Goal: Information Seeking & Learning: Compare options

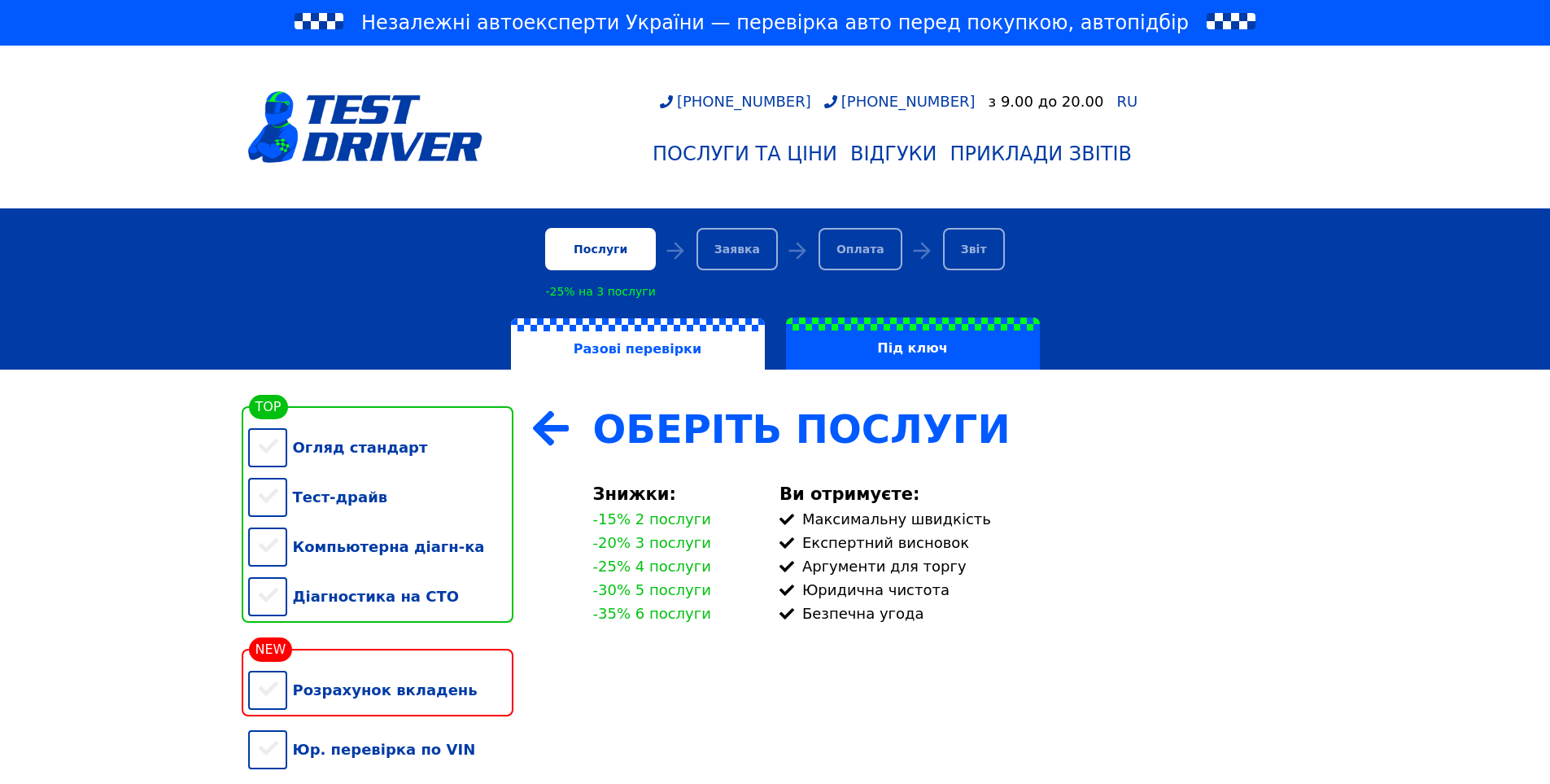
scroll to position [163, 0]
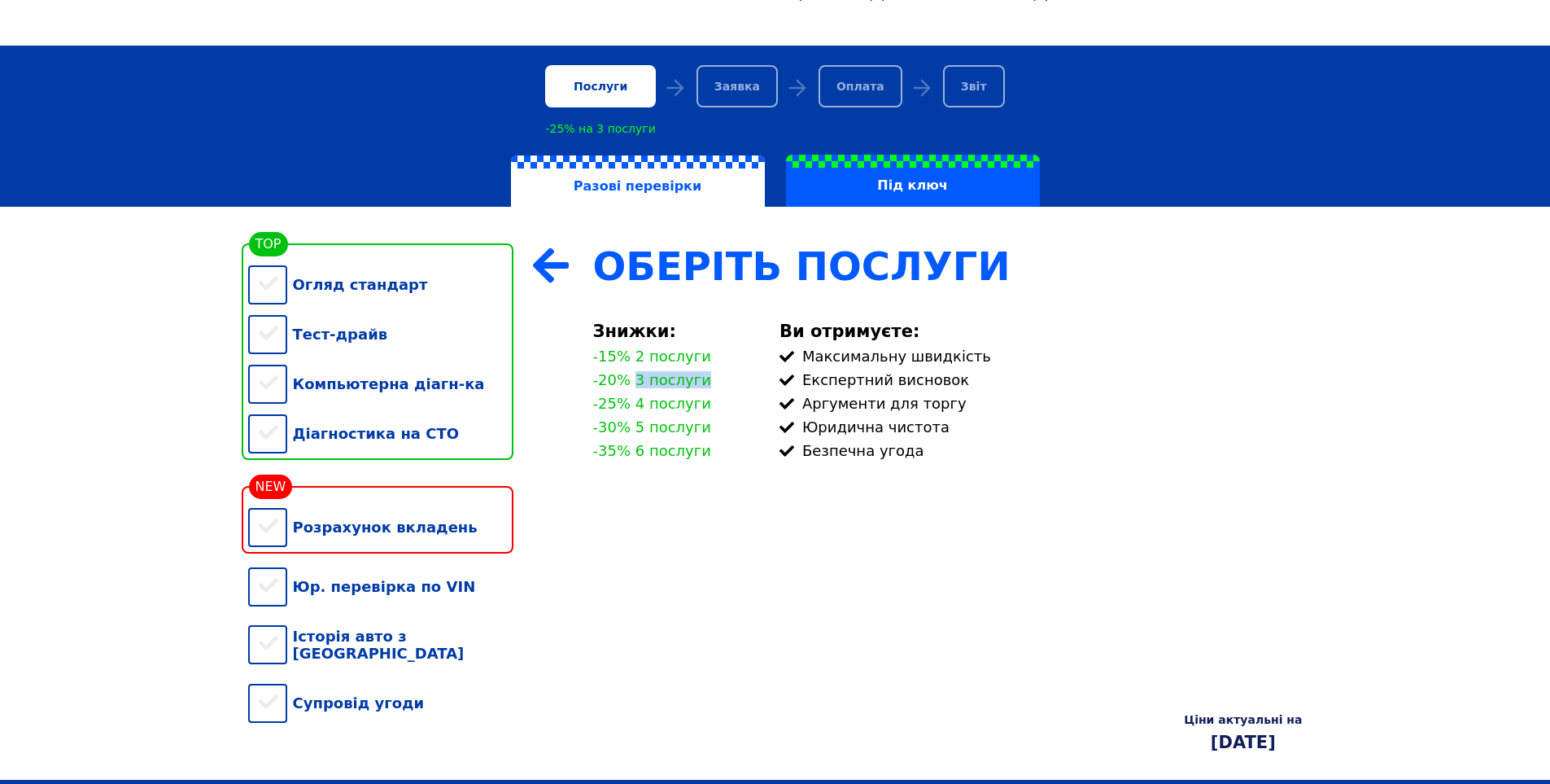
drag, startPoint x: 633, startPoint y: 398, endPoint x: 709, endPoint y: 398, distance: 76.0
click at [709, 398] on div "Знижки: -15% 2 послуги -20% 3 послуги -25% 4 послуги -30% 5 послуги -35% 6 посл…" at bounding box center [676, 393] width 187 height 144
click at [625, 411] on div "-25% 4 послуги" at bounding box center [651, 404] width 118 height 17
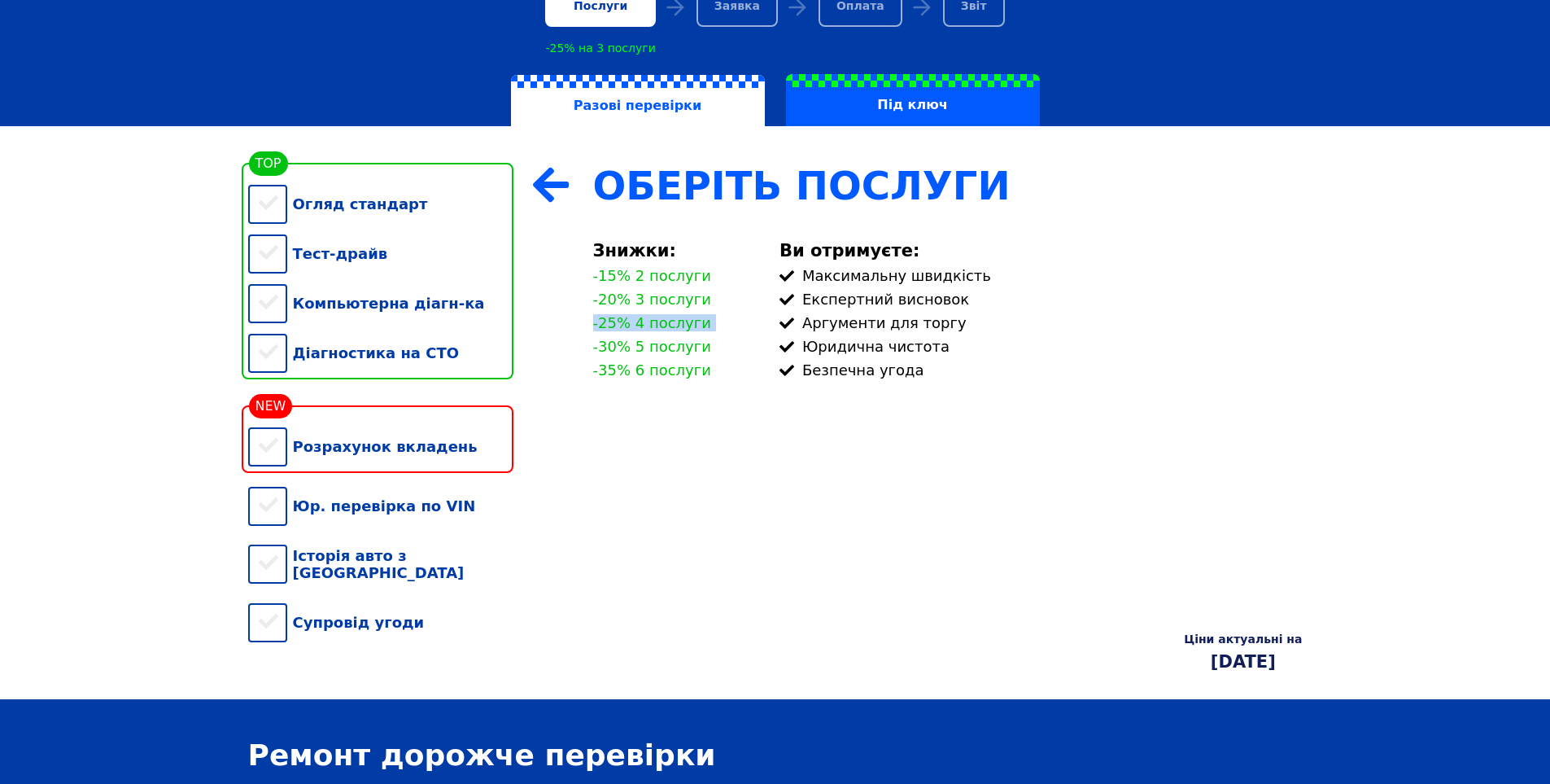
scroll to position [244, 0]
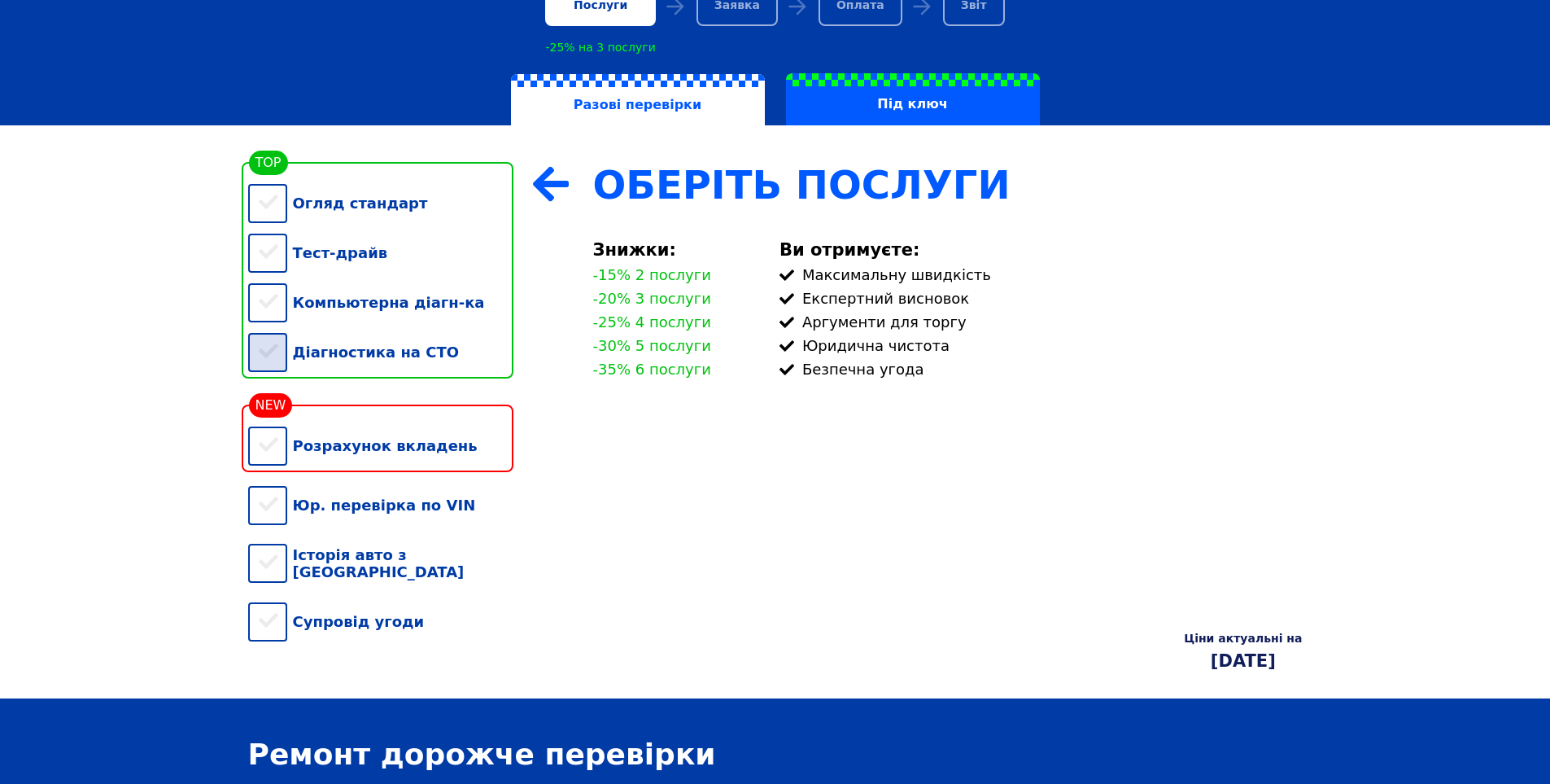
click at [353, 367] on div "Діагностика на СТО" at bounding box center [380, 352] width 265 height 50
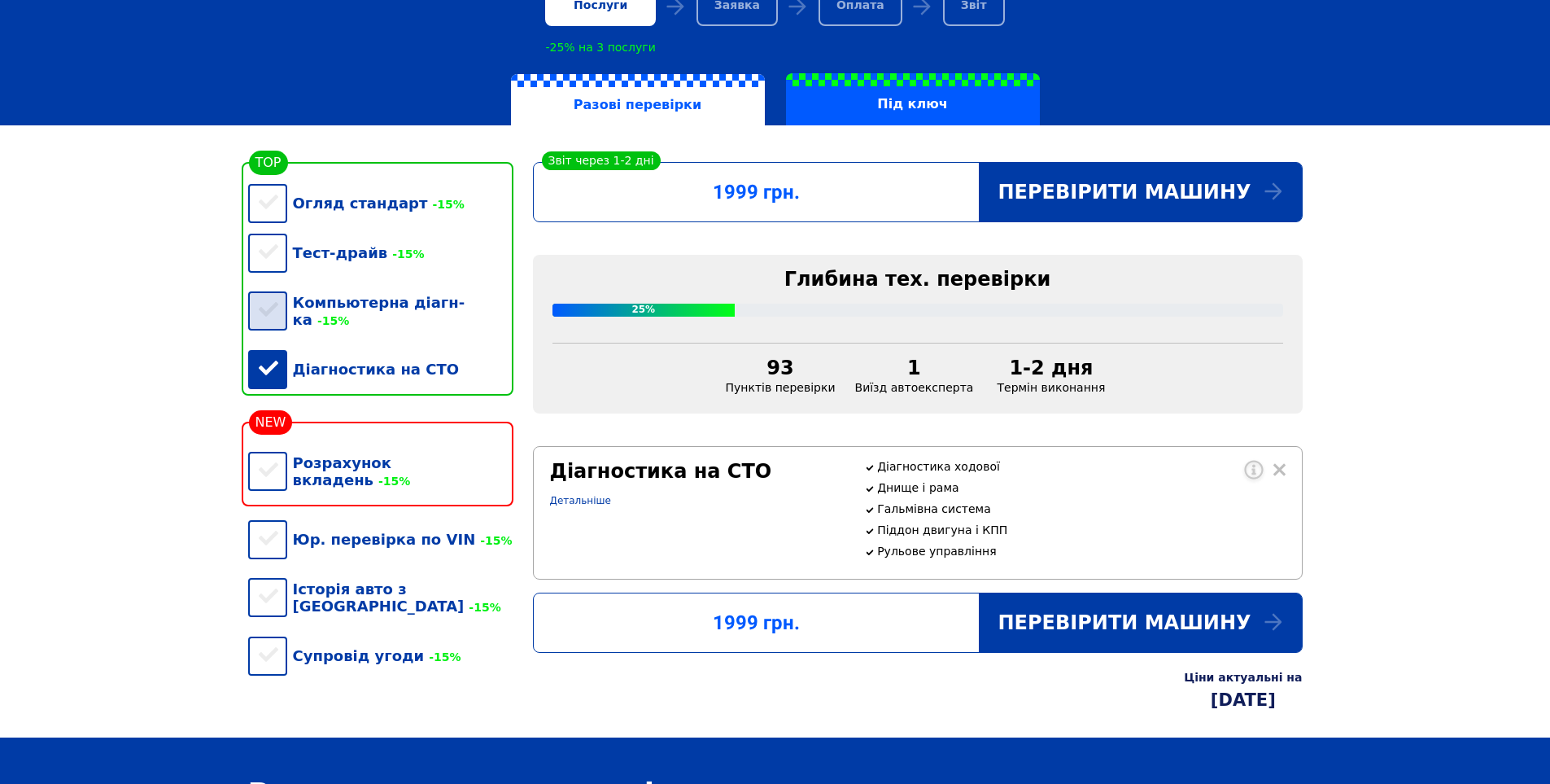
click at [378, 312] on div "Компьютерна діагн-ка -15%" at bounding box center [380, 311] width 265 height 67
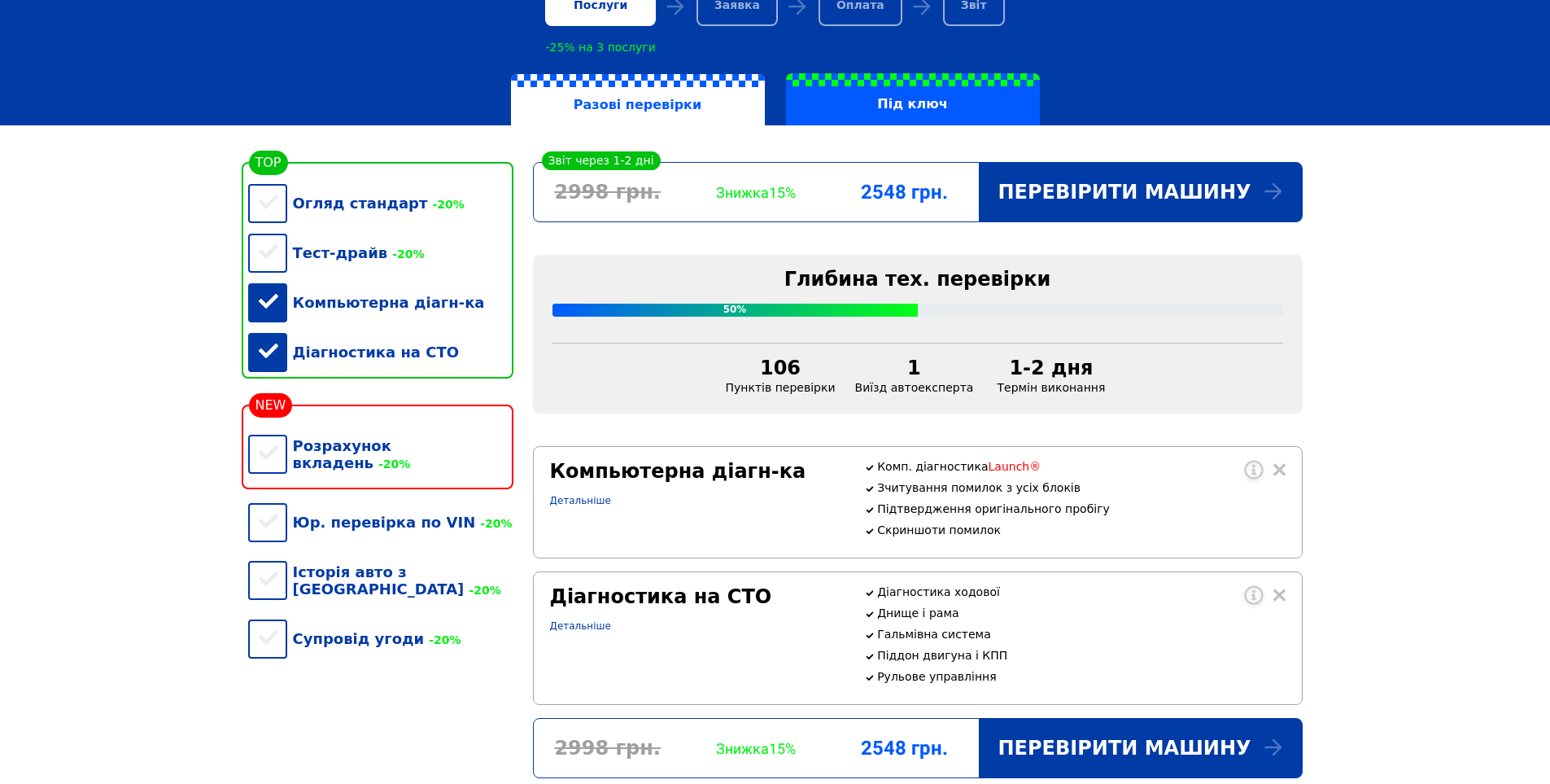
click at [378, 312] on div "Компьютерна діагн-ка" at bounding box center [380, 302] width 265 height 50
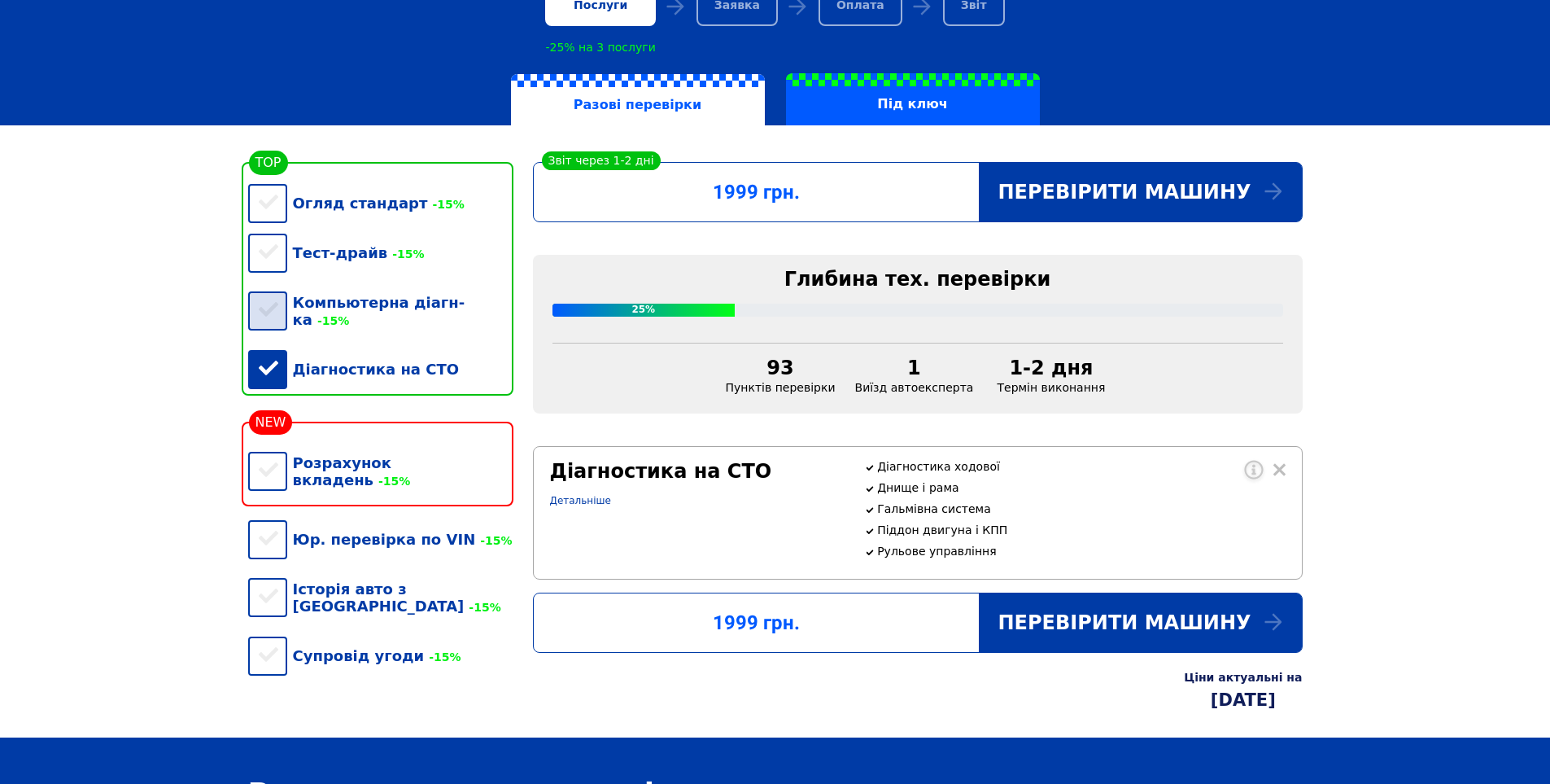
click at [378, 312] on div "Компьютерна діагн-ка -15%" at bounding box center [380, 311] width 265 height 67
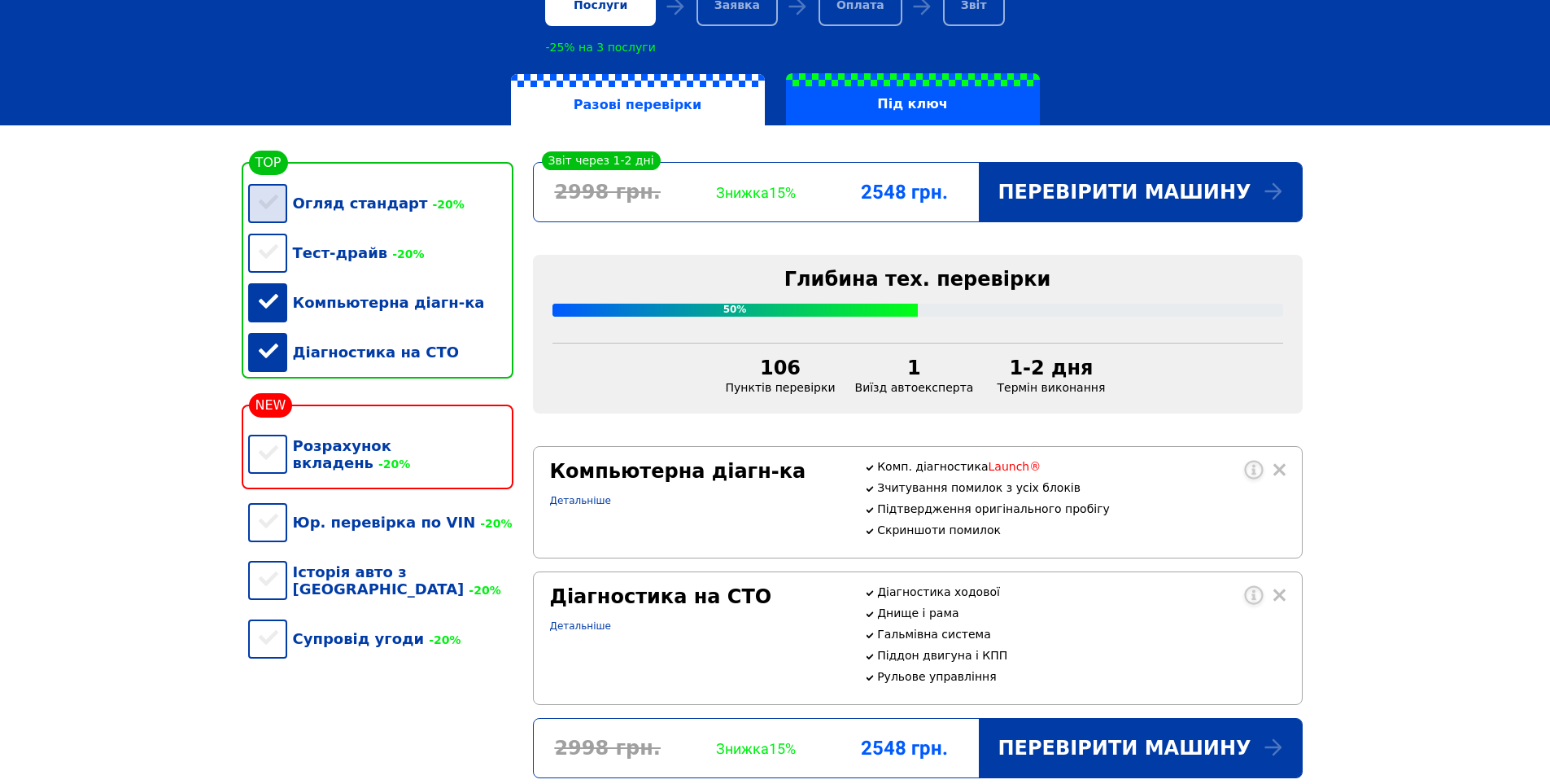
click at [379, 218] on div "Огляд стандарт -20%" at bounding box center [380, 203] width 265 height 50
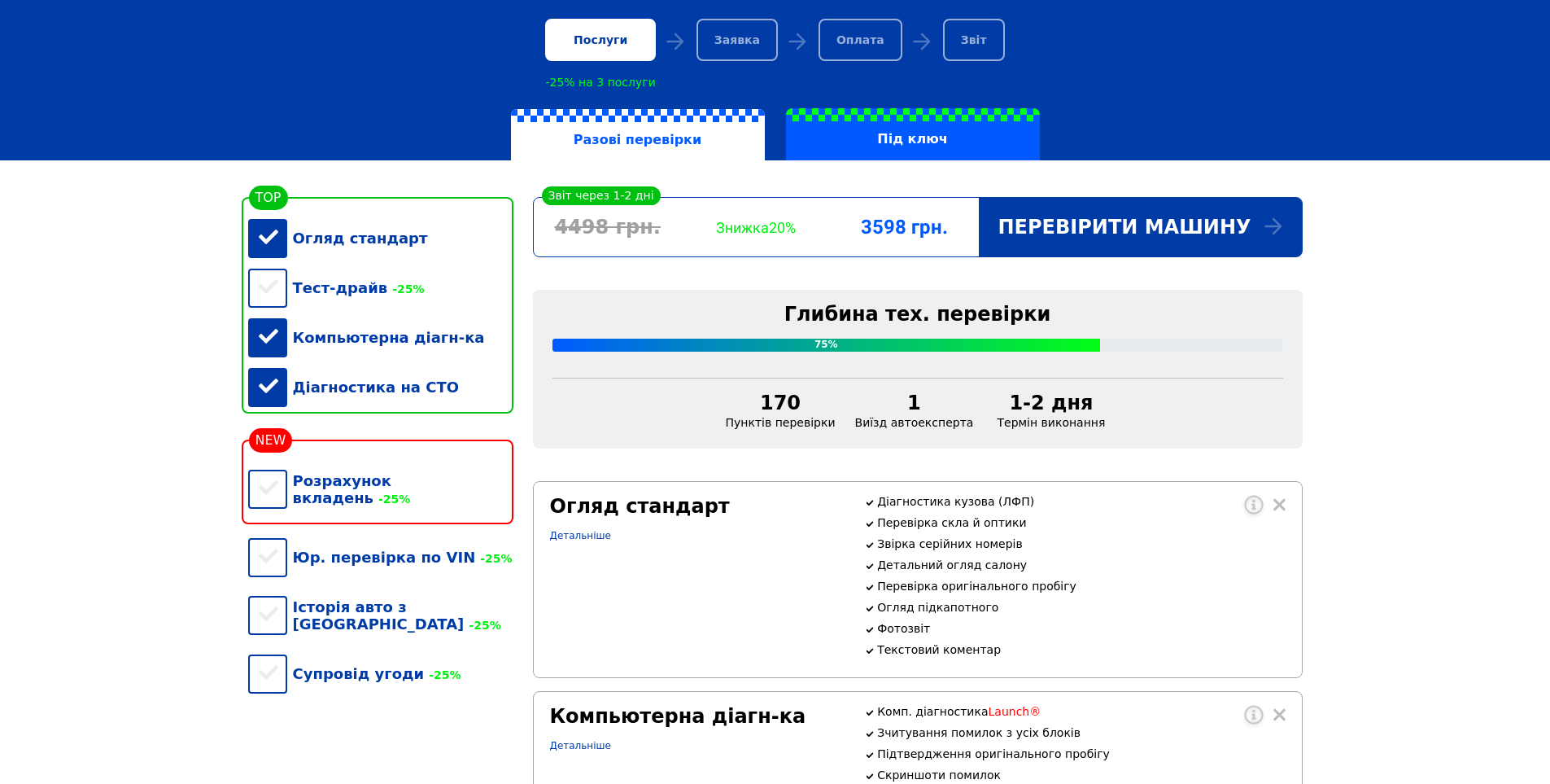
scroll to position [0, 0]
